Goal: Navigation & Orientation: Find specific page/section

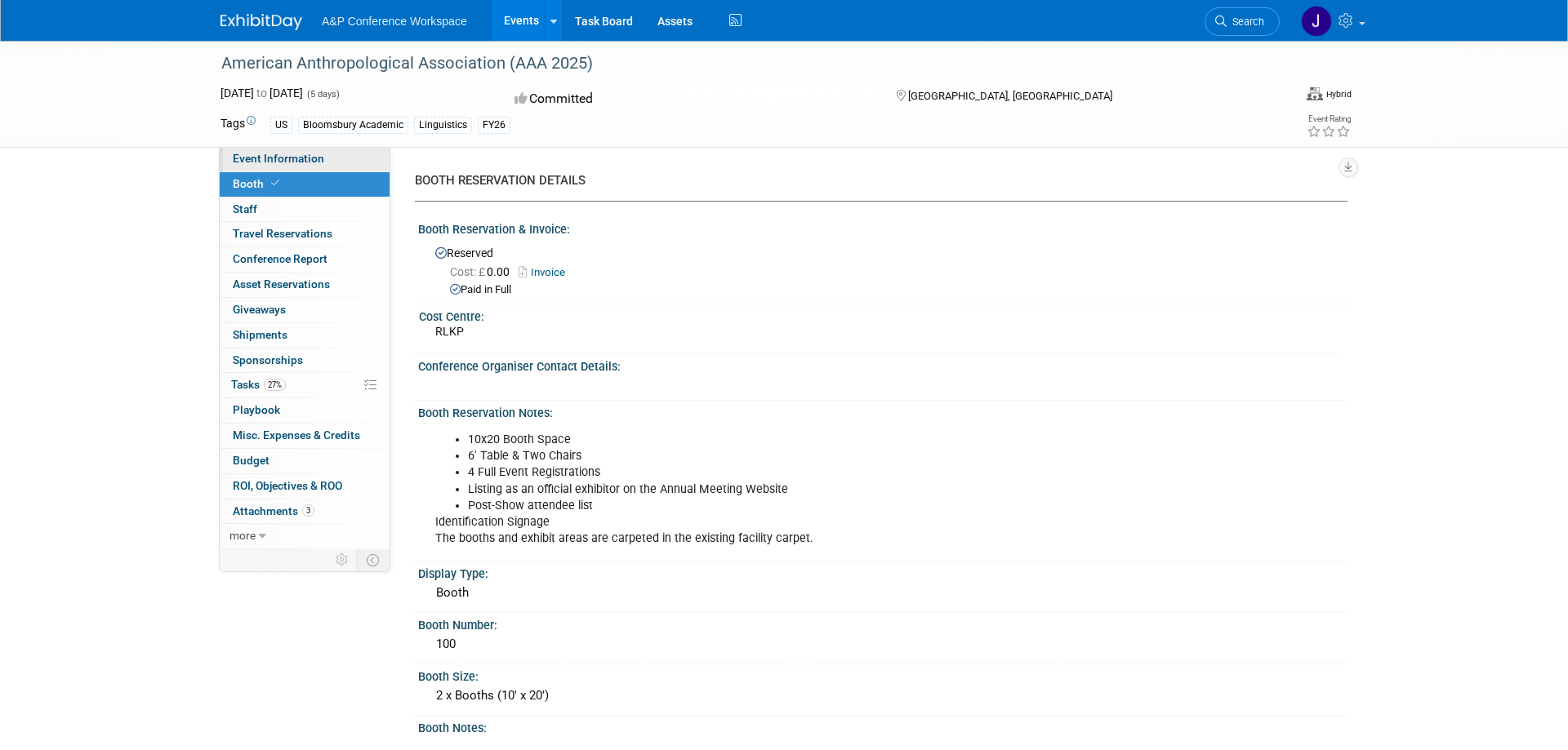
click at [285, 163] on span "Event Information" at bounding box center [279, 158] width 92 height 13
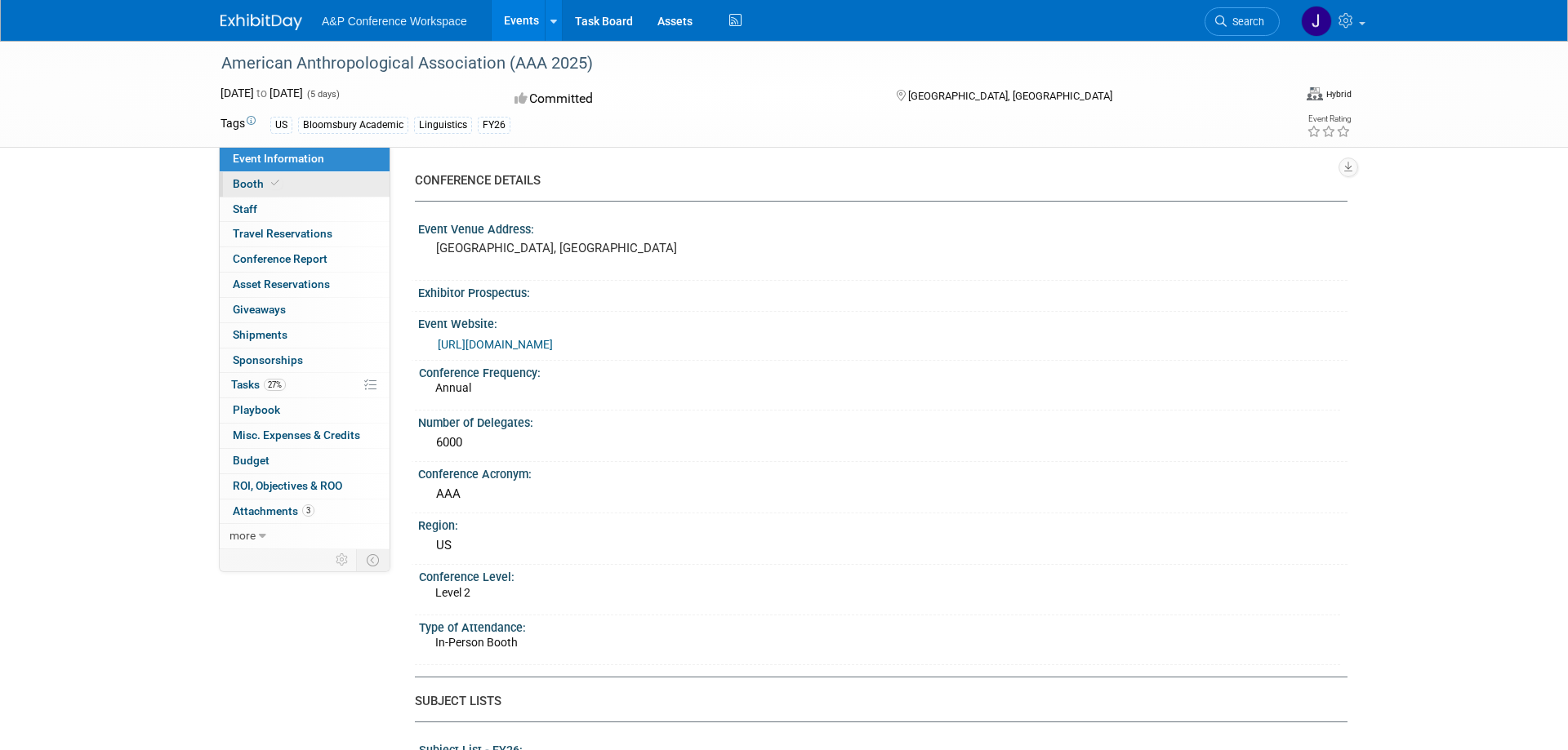
click at [289, 185] on link "Booth" at bounding box center [304, 185] width 170 height 25
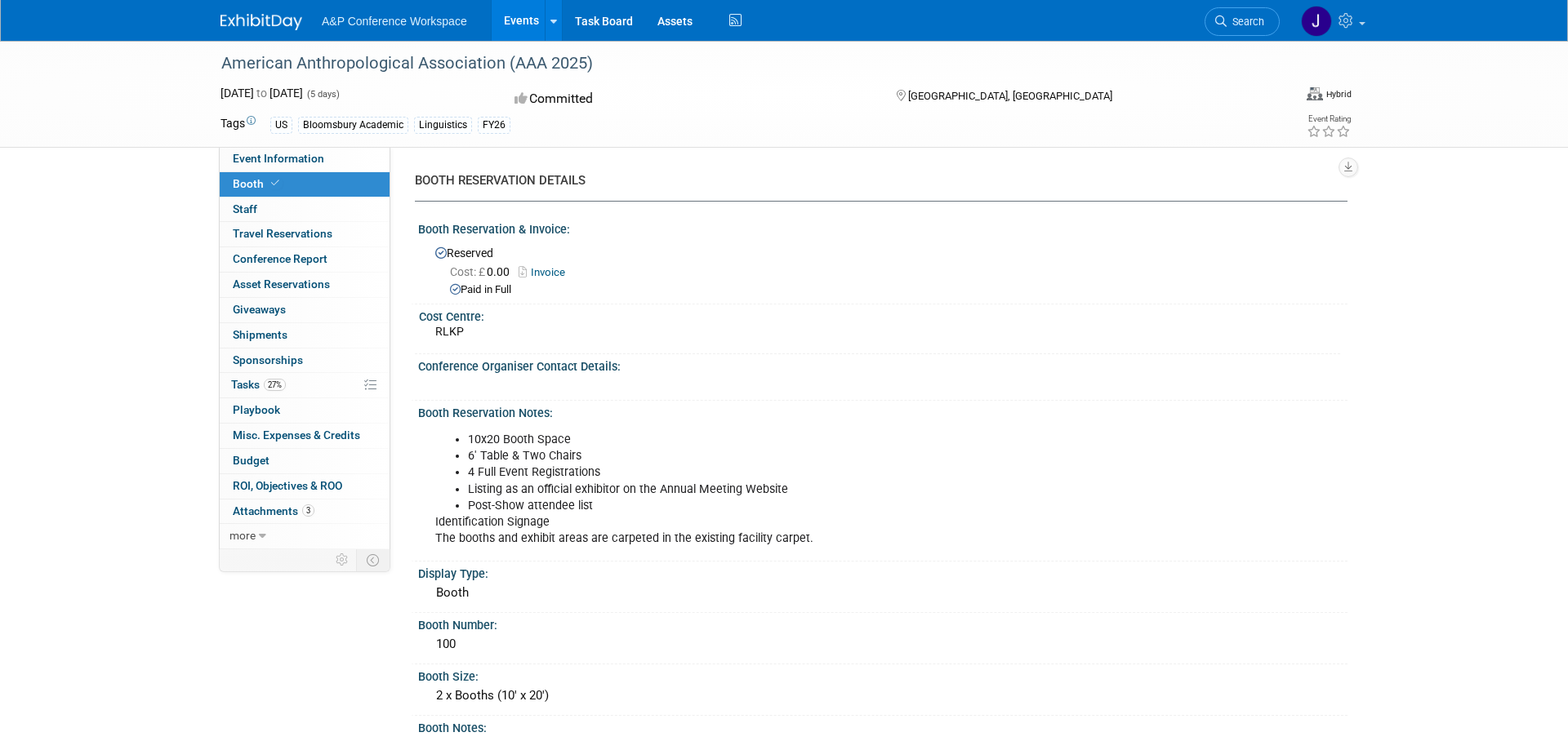
scroll to position [83, 0]
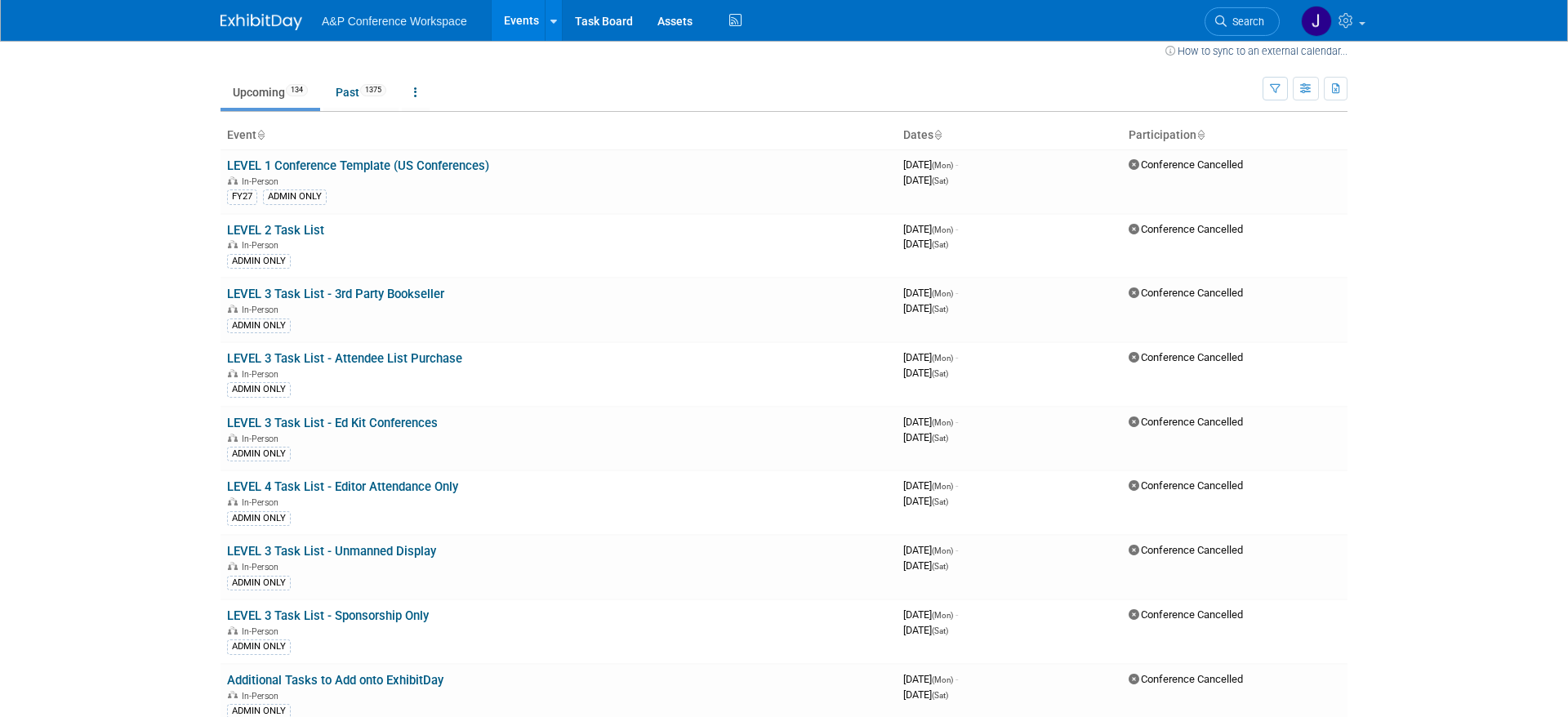
scroll to position [6012, 0]
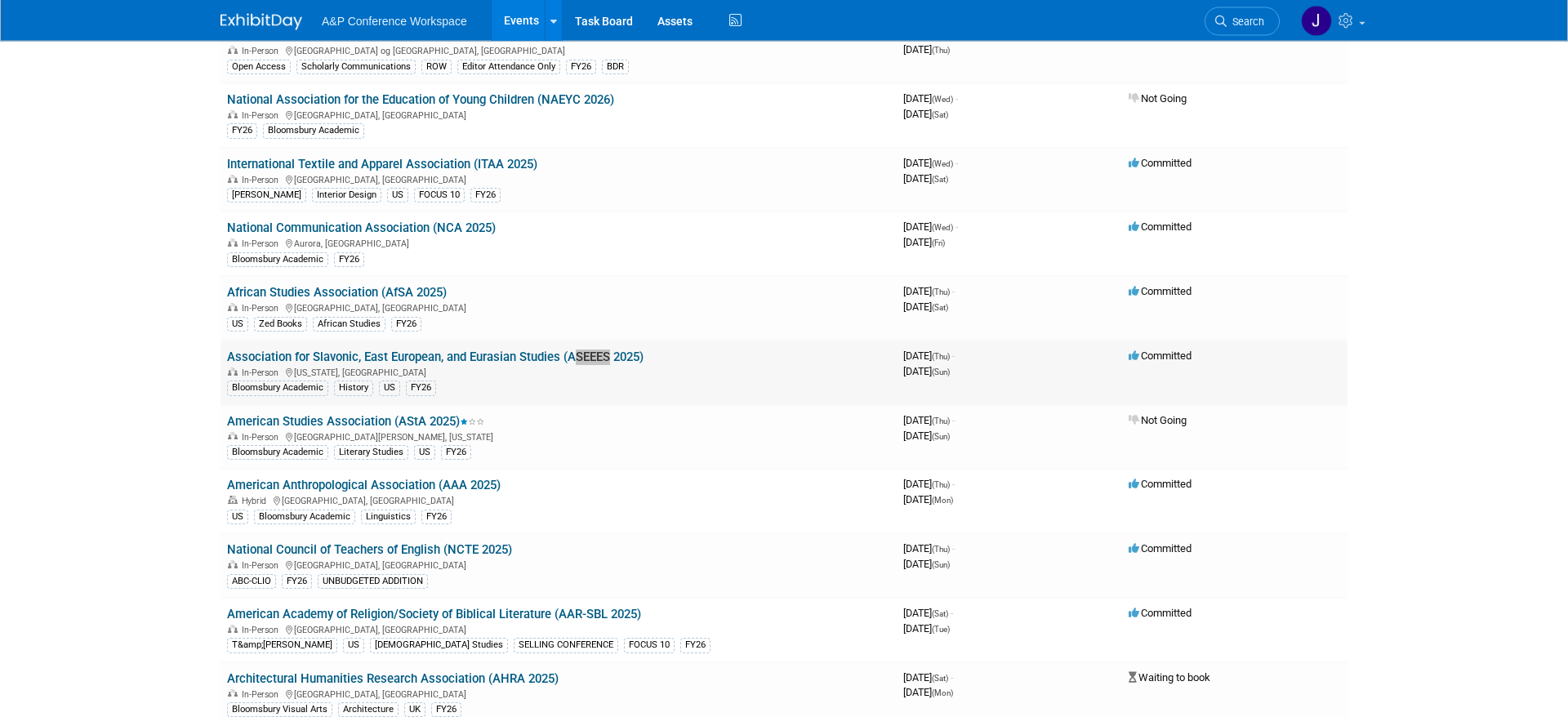
click at [445, 358] on link "Association for Slavonic, East European, and Eurasian Studies (ASEEES 2025)" at bounding box center [436, 358] width 417 height 15
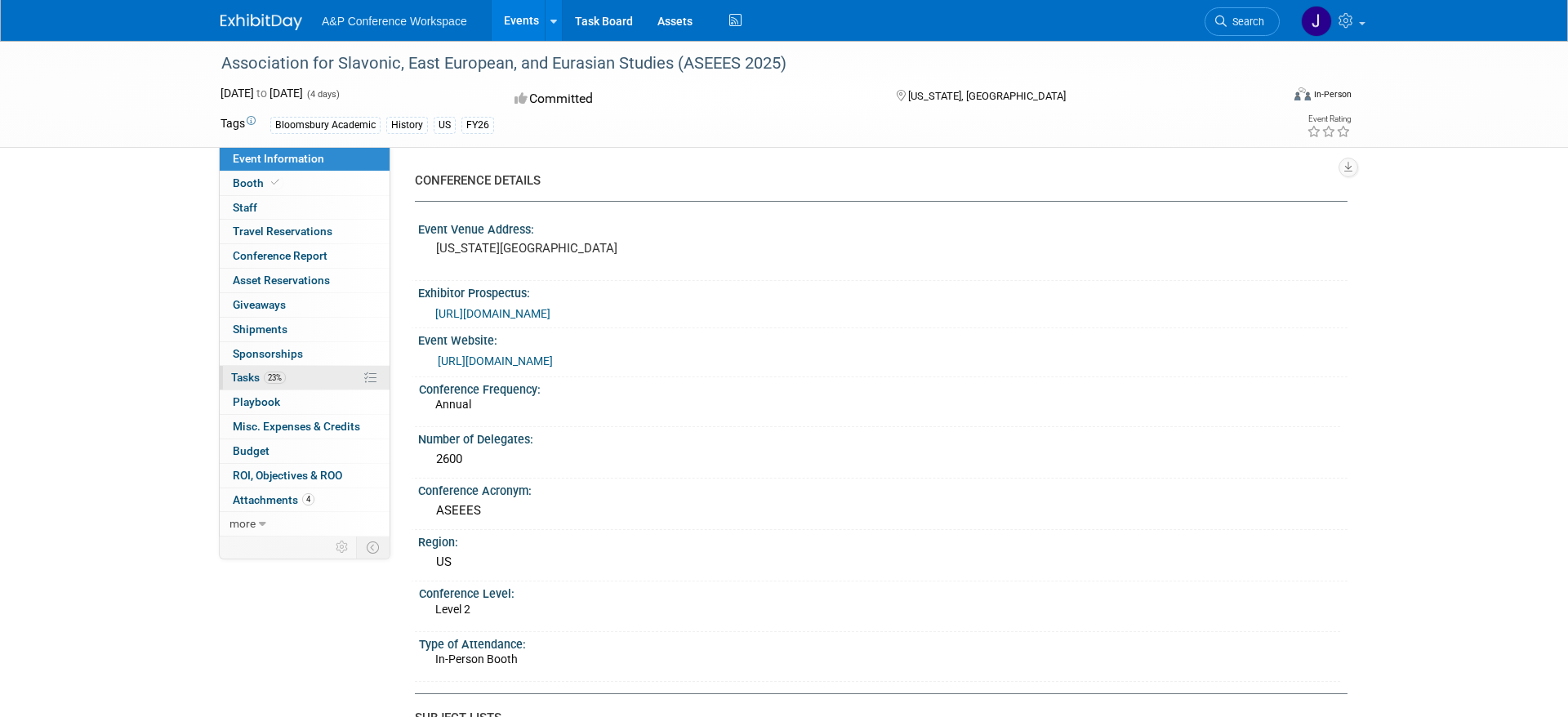
click at [310, 376] on link "23% Tasks 23%" at bounding box center [304, 377] width 170 height 24
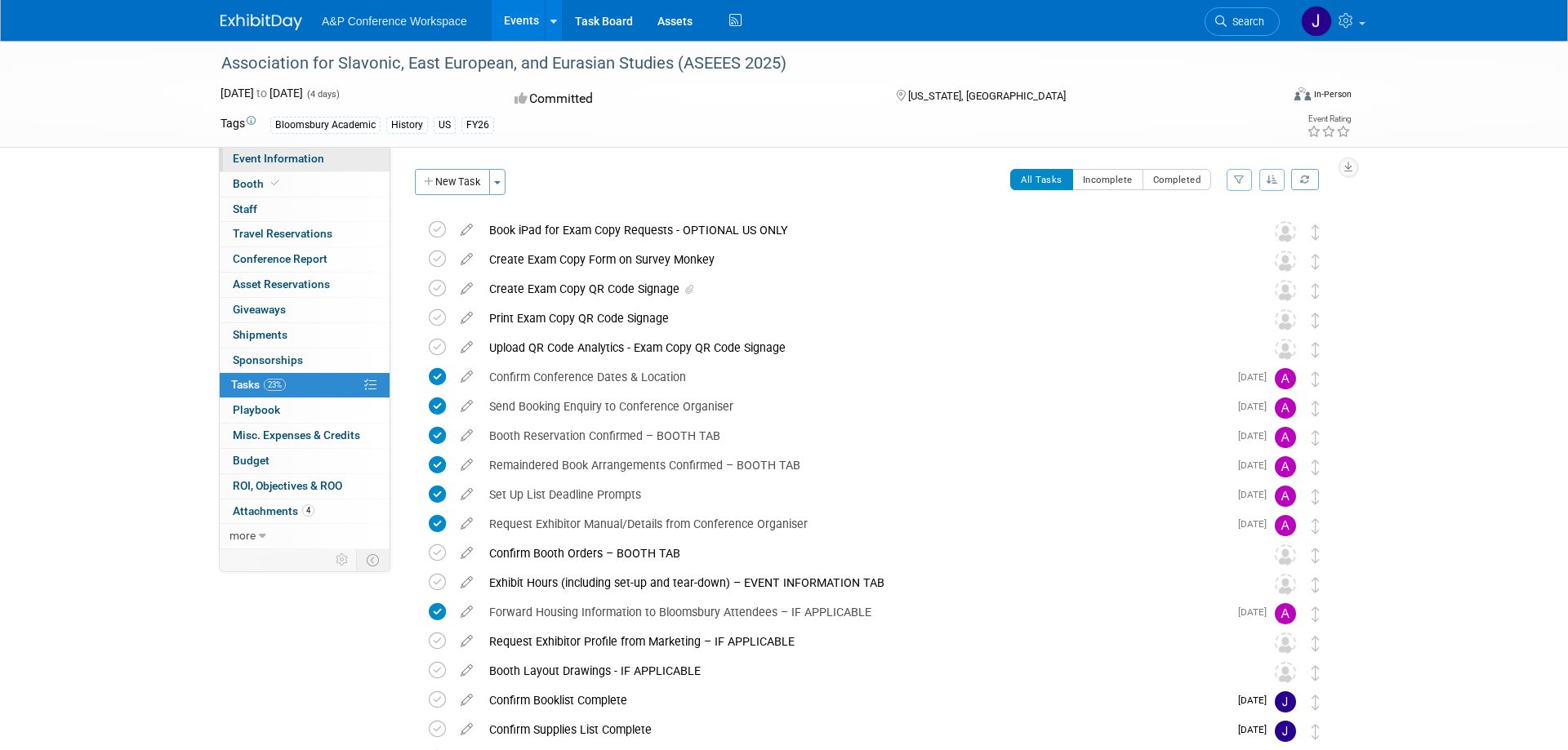
click at [291, 168] on link "Event Information" at bounding box center [304, 159] width 170 height 25
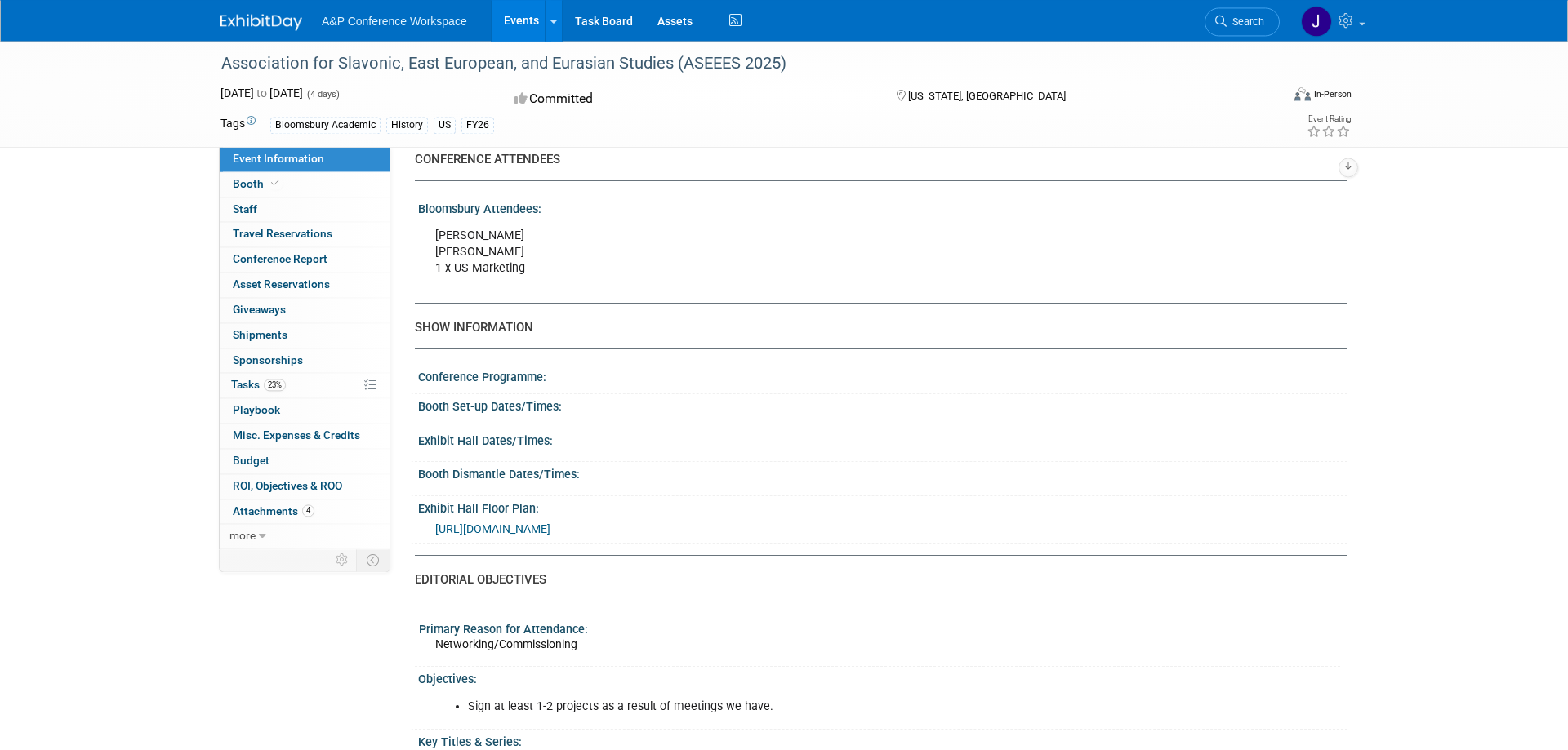
scroll to position [1249, 0]
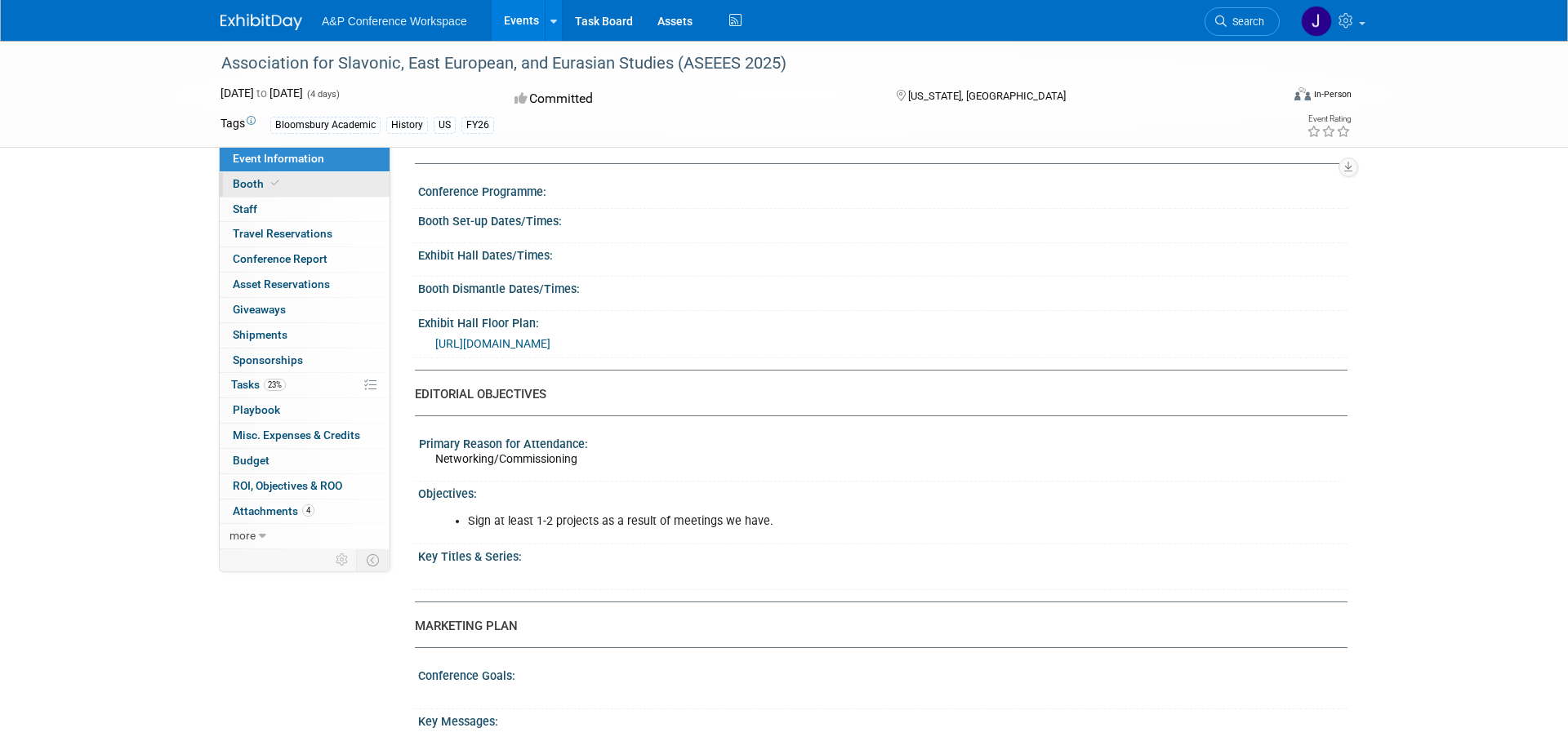
click at [273, 181] on icon at bounding box center [275, 183] width 9 height 9
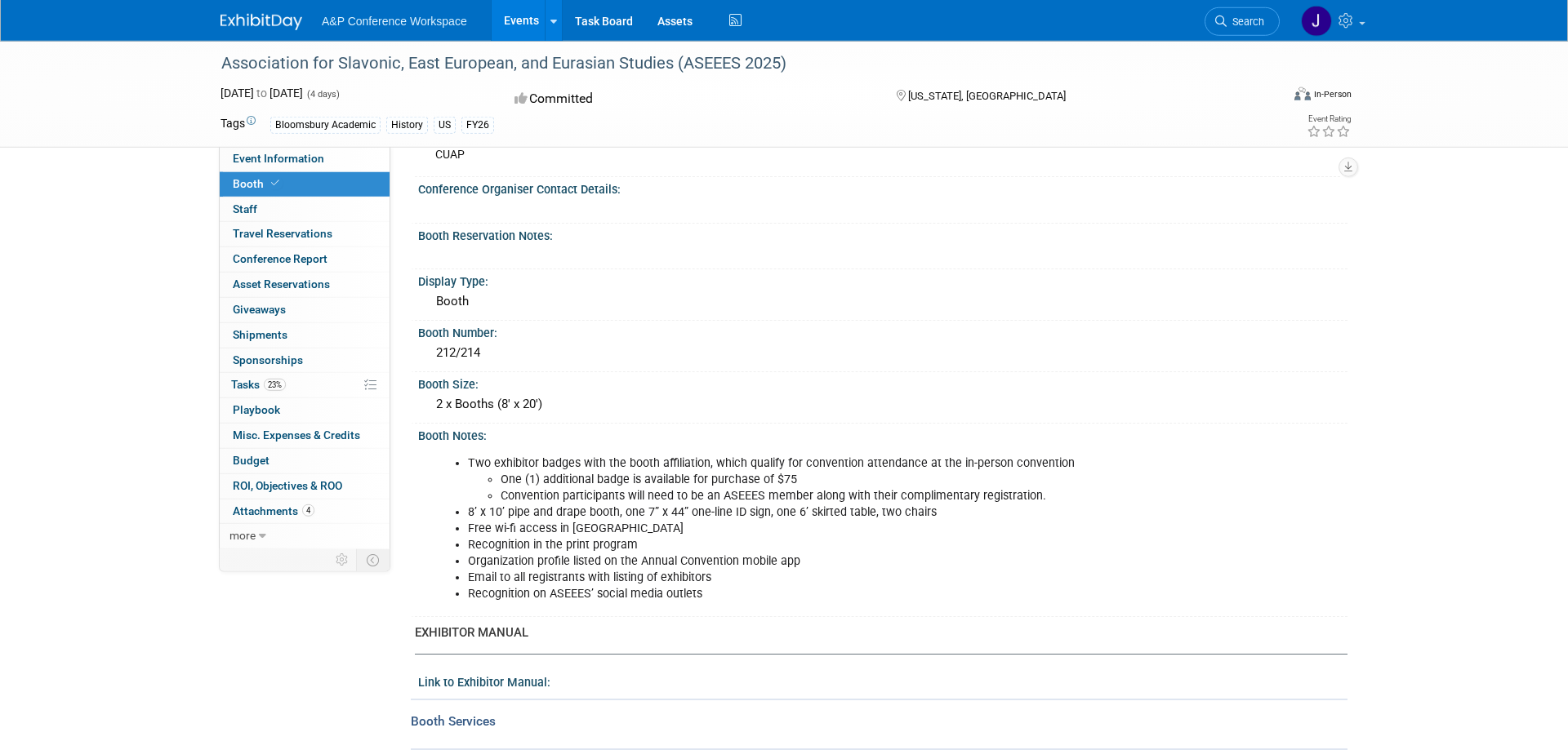
scroll to position [145, 0]
